Goal: Check status: Check status

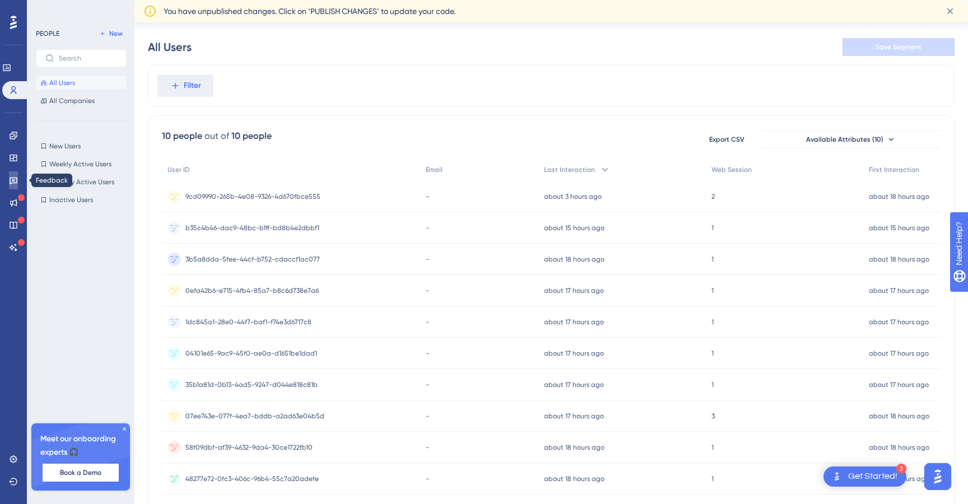
click at [17, 184] on icon at bounding box center [13, 180] width 9 height 9
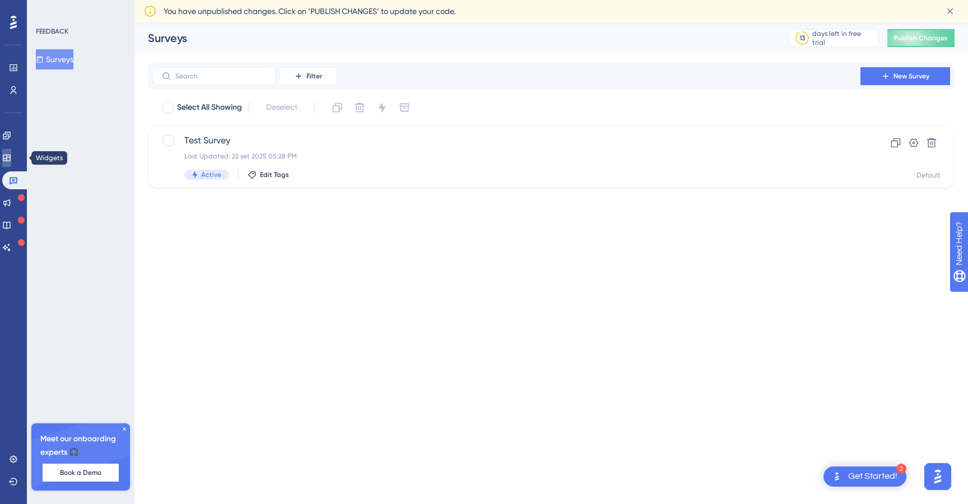
click at [11, 163] on link at bounding box center [6, 158] width 9 height 18
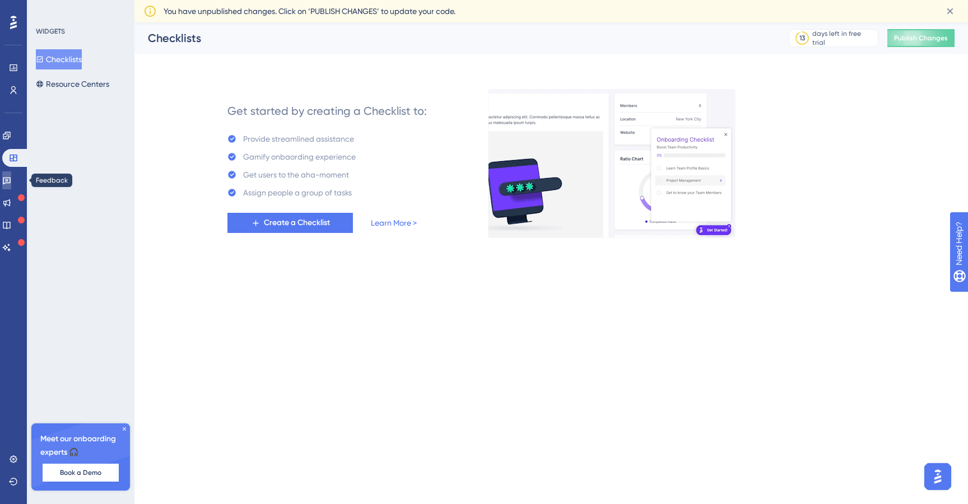
click at [11, 177] on icon at bounding box center [6, 180] width 9 height 9
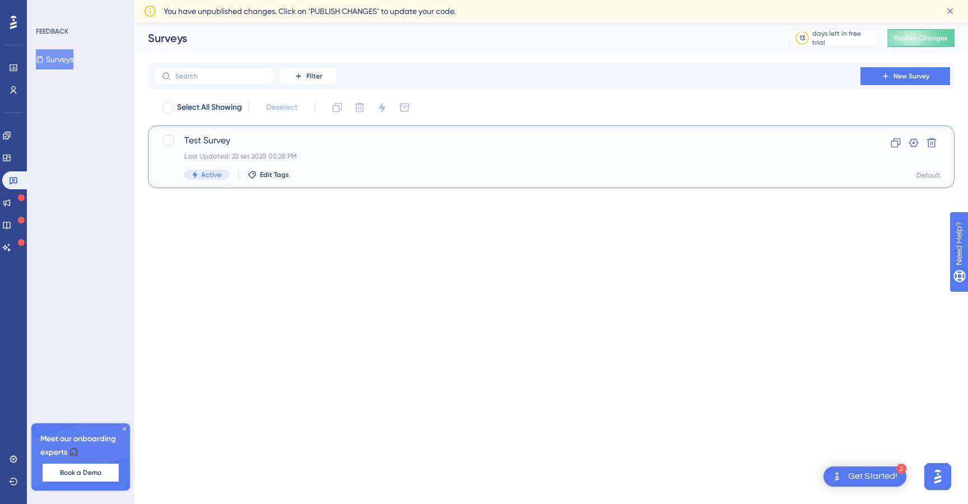
click at [320, 159] on div "Last Updated: 22 set 2025 05:28 PM" at bounding box center [506, 156] width 644 height 9
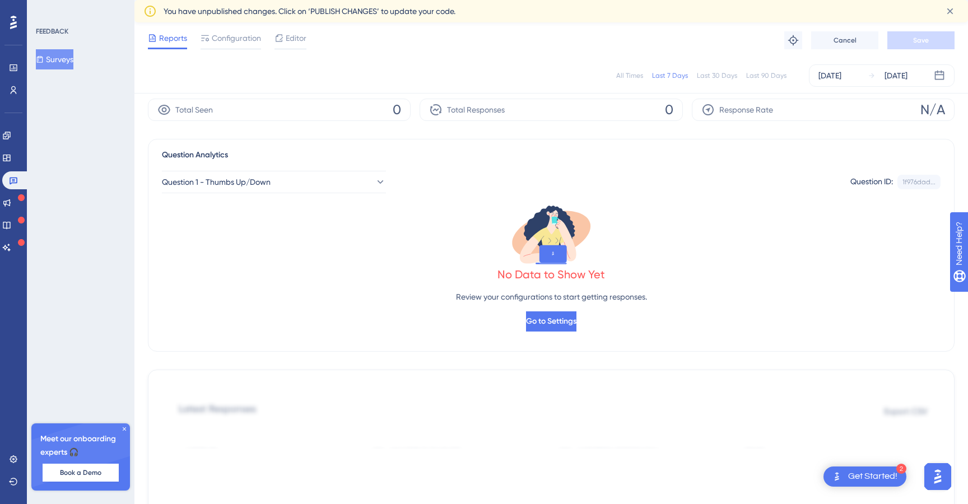
scroll to position [55, 0]
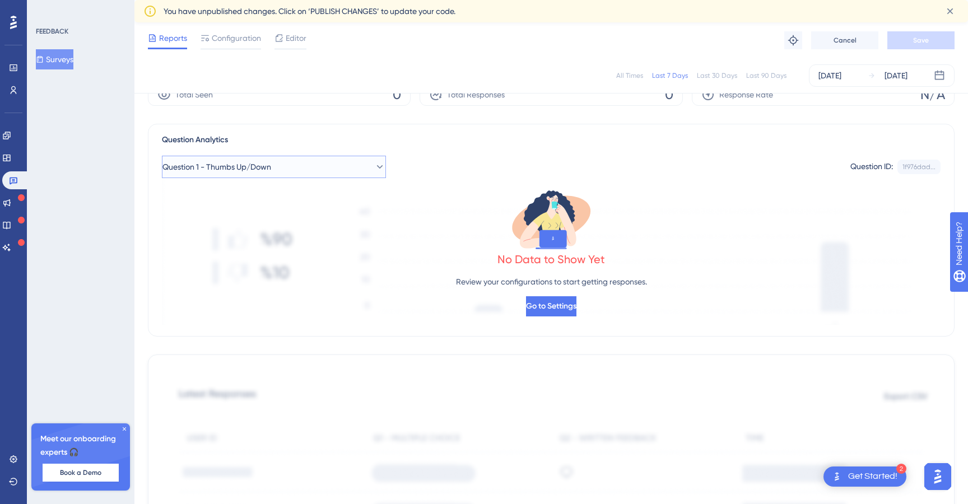
click at [334, 162] on button "Question 1 - Thumbs Up/Down" at bounding box center [274, 167] width 224 height 22
click at [347, 236] on div "Question 1 - Thumbs Up/Down Question 1 - Thumbs Up/Down" at bounding box center [274, 235] width 192 height 22
click at [349, 158] on button "Question 1 - Thumbs Up/Down" at bounding box center [274, 167] width 224 height 22
click at [339, 259] on div "Question 2 - Written Feedback Question 2 - Written Feedback" at bounding box center [274, 257] width 192 height 22
